Goal: Transaction & Acquisition: Purchase product/service

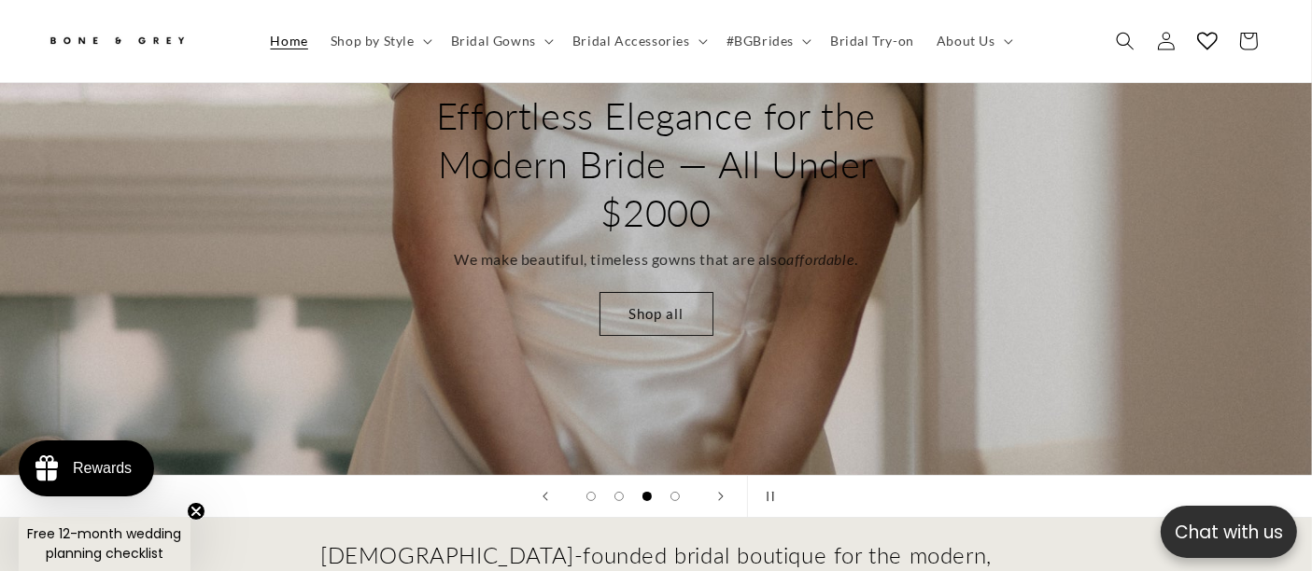
scroll to position [197, 0]
click at [624, 483] on button "Load slide 2 of 4" at bounding box center [619, 497] width 28 height 28
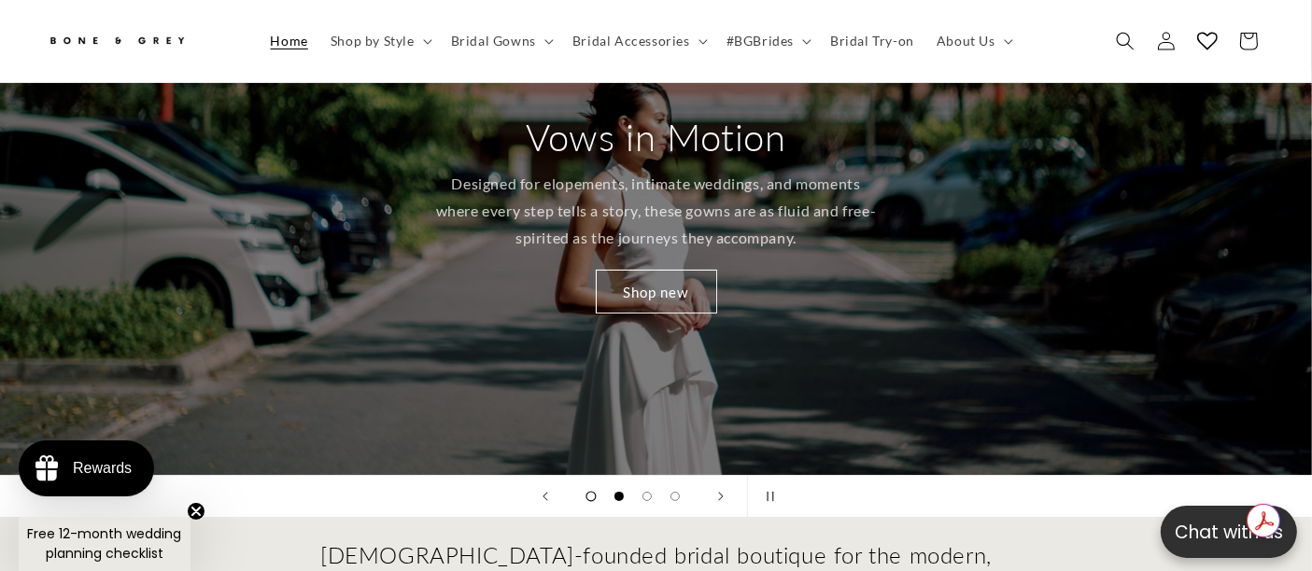
click at [591, 491] on span "Load slide 1 of 4" at bounding box center [590, 496] width 10 height 10
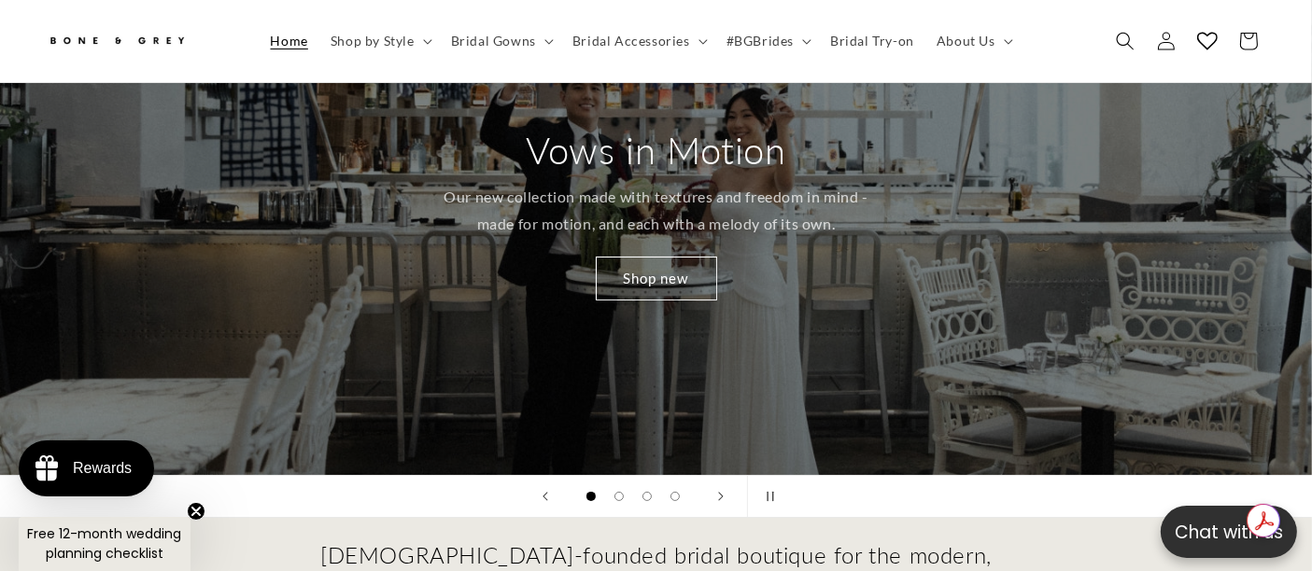
scroll to position [0, 880]
click at [667, 260] on link "Shop new" at bounding box center [656, 279] width 121 height 44
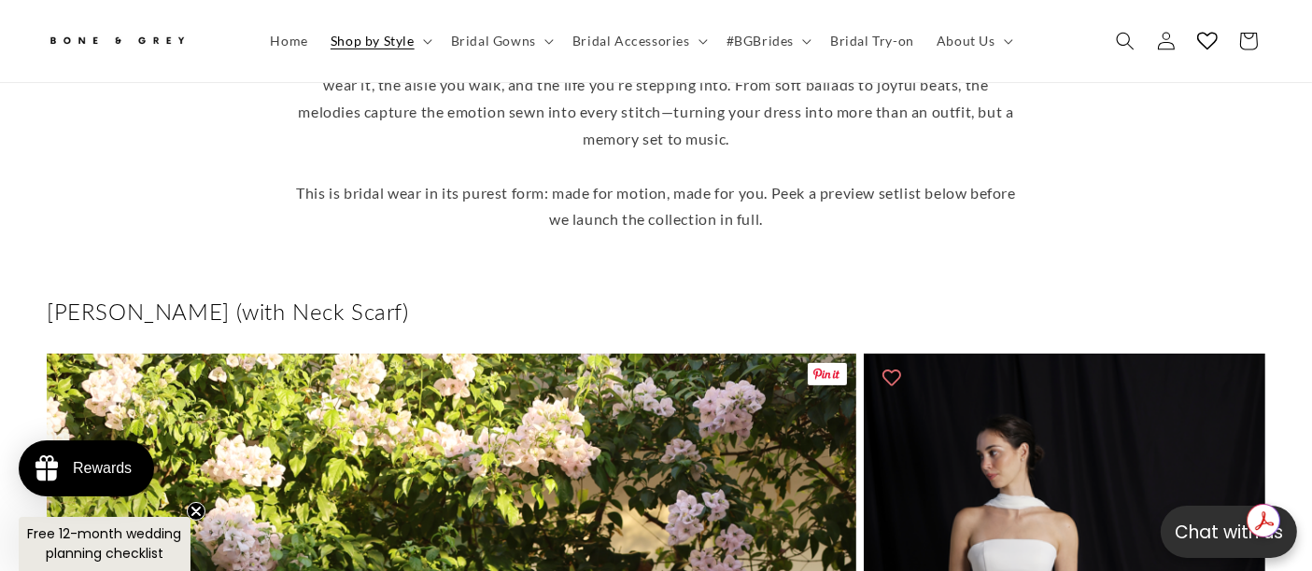
scroll to position [715, 0]
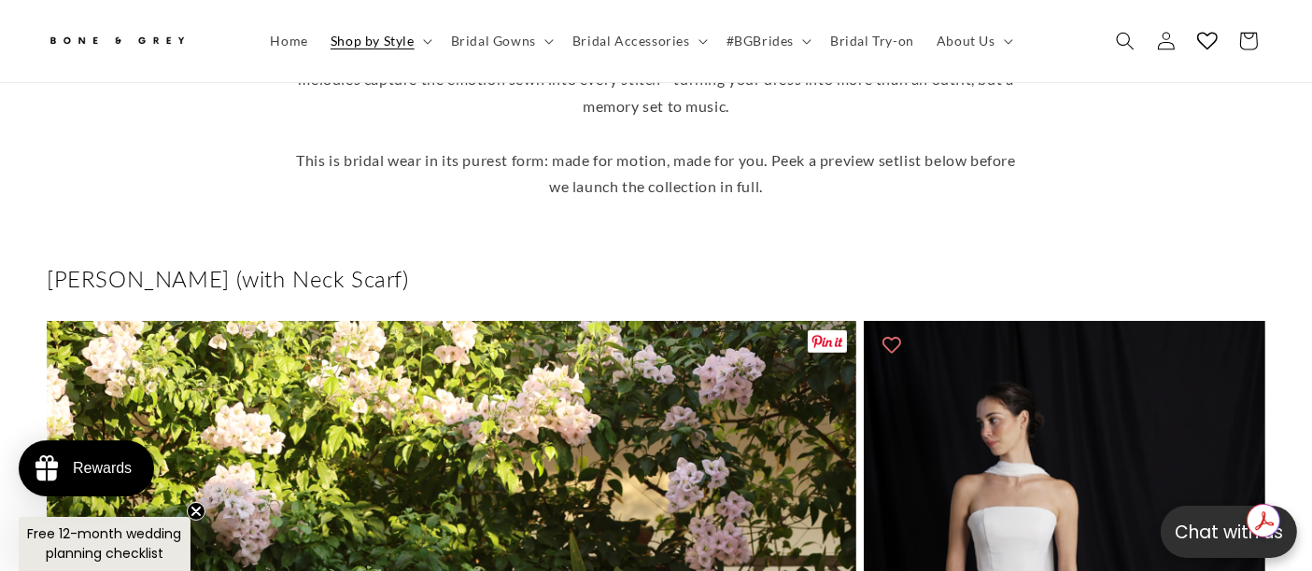
click at [826, 330] on span at bounding box center [827, 341] width 39 height 22
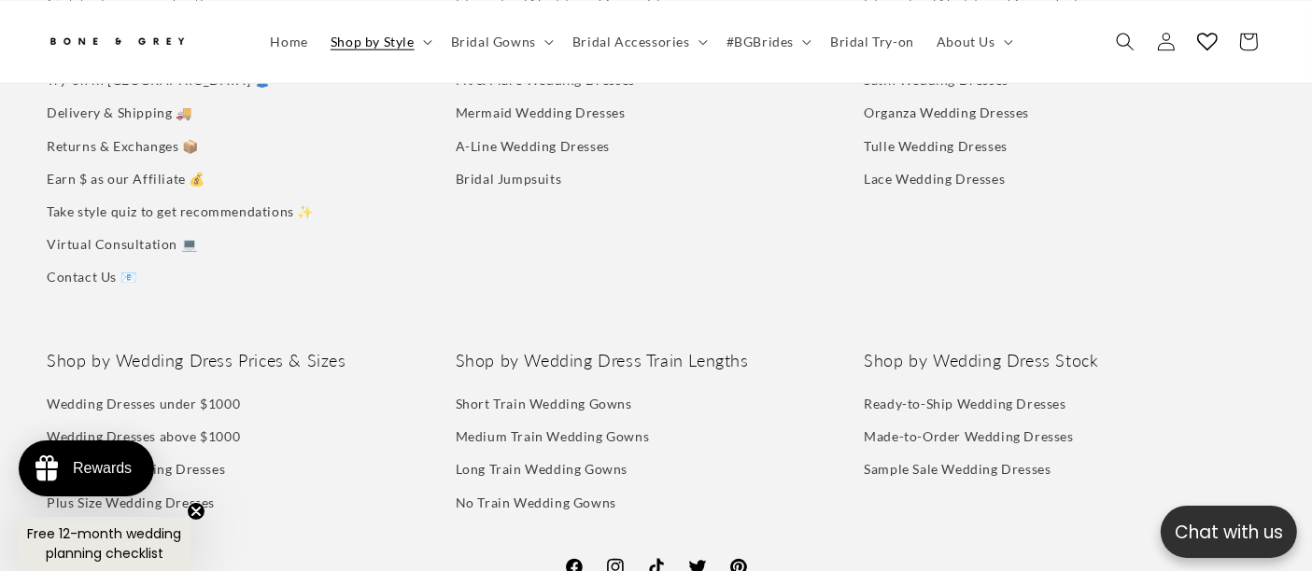
scroll to position [0, 0]
